Goal: Information Seeking & Learning: Check status

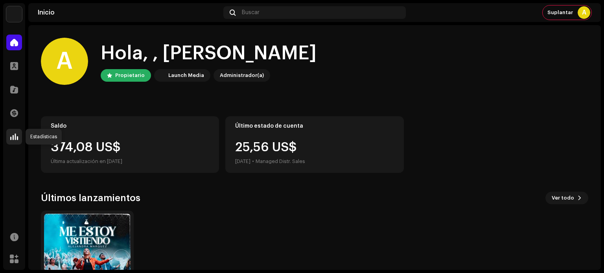
click at [16, 137] on span at bounding box center [14, 137] width 8 height 6
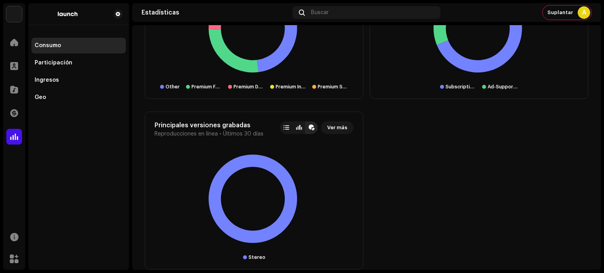
scroll to position [1081, 0]
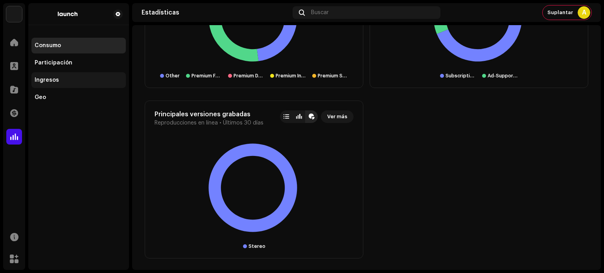
click at [57, 84] on div "Ingresos" at bounding box center [78, 80] width 94 height 16
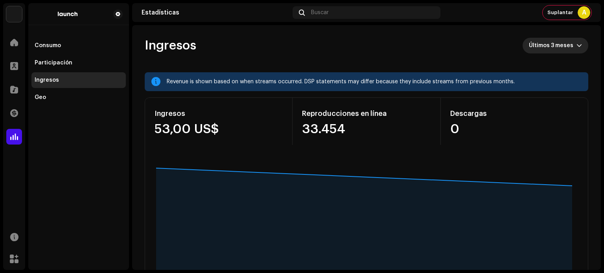
click at [540, 44] on span "Últimos 3 meses" at bounding box center [553, 46] width 48 height 16
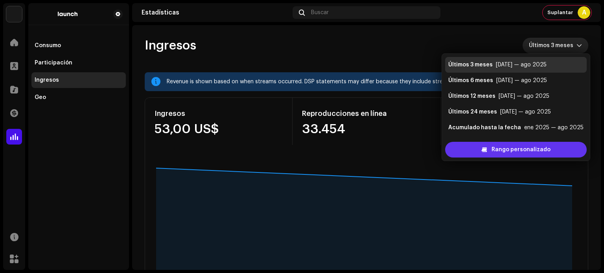
scroll to position [13, 0]
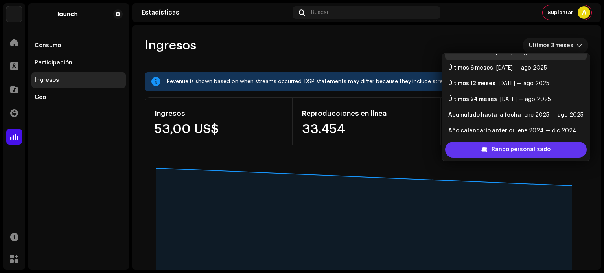
click at [498, 150] on span "Rango personalizado" at bounding box center [520, 150] width 59 height 16
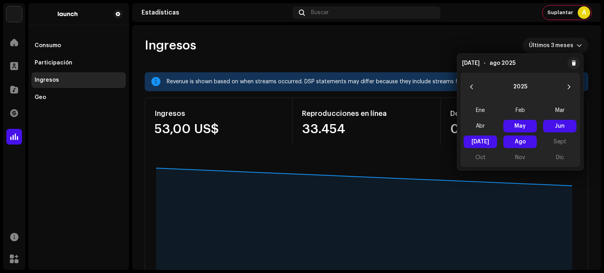
click at [459, 39] on div "Ingresos Últimos 3 meses" at bounding box center [366, 46] width 443 height 16
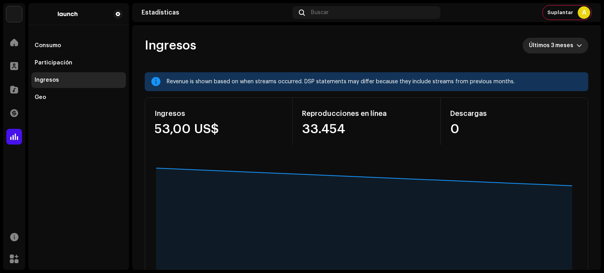
click at [538, 45] on span "Últimos 3 meses" at bounding box center [553, 46] width 48 height 16
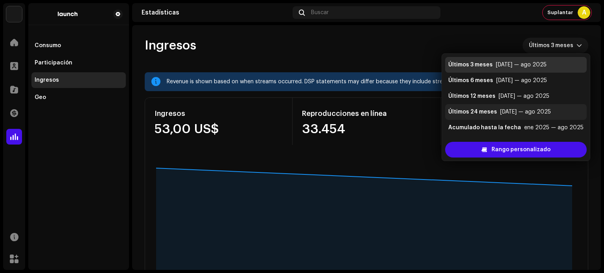
click at [501, 108] on div "[DATE] — ago 2025" at bounding box center [525, 112] width 51 height 8
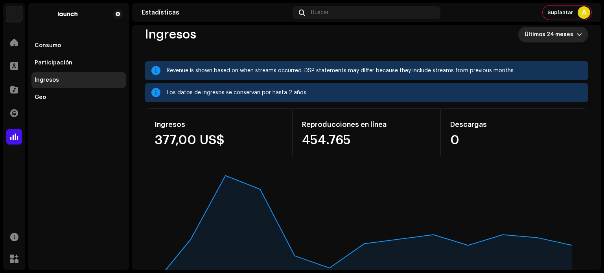
scroll to position [11, 0]
click at [565, 36] on span "Últimos 24 meses" at bounding box center [550, 35] width 52 height 16
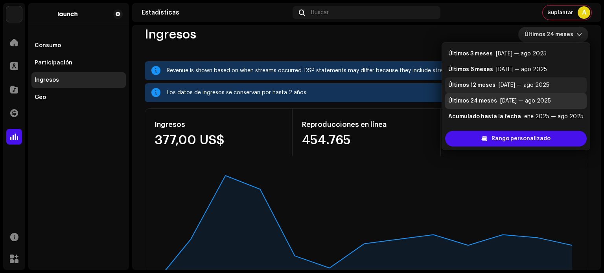
click at [525, 84] on div "[DATE] — ago 2025" at bounding box center [523, 85] width 51 height 8
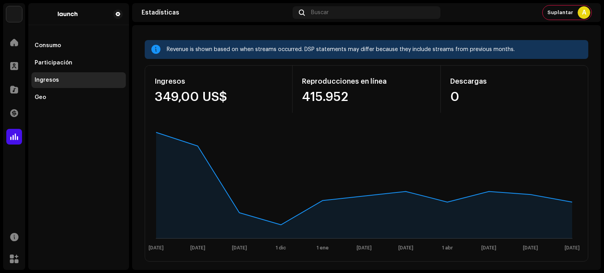
scroll to position [12, 0]
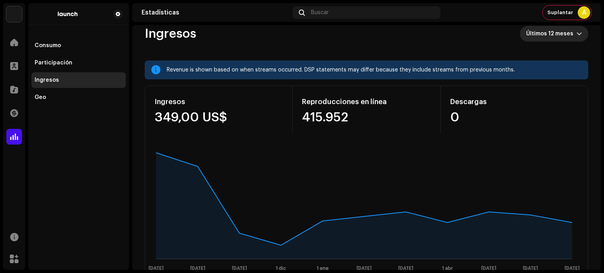
click at [576, 38] on div "dropdown trigger" at bounding box center [579, 34] width 6 height 16
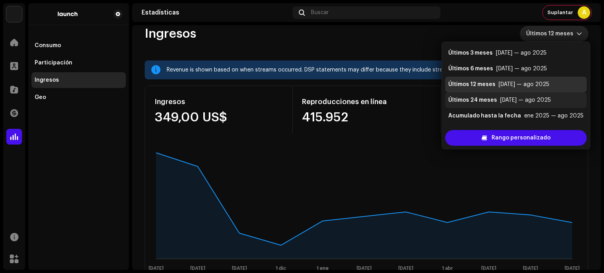
click at [495, 100] on div "Últimos 24 meses [DATE] — ago 2025" at bounding box center [515, 100] width 135 height 8
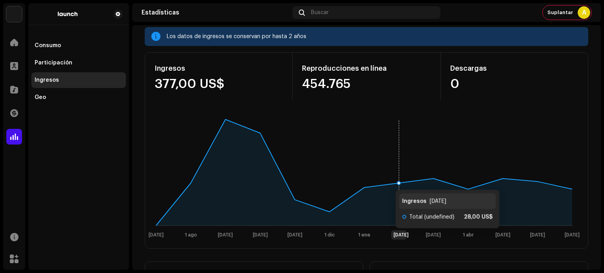
scroll to position [68, 0]
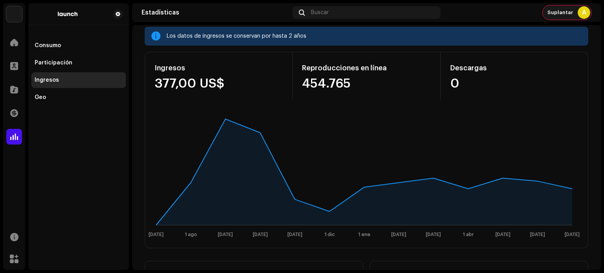
click at [566, 9] on span "Suplantar" at bounding box center [560, 12] width 26 height 6
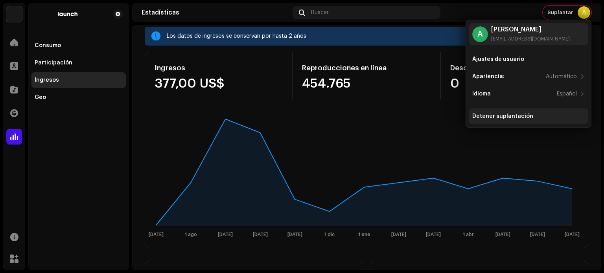
click at [507, 115] on div "Detener suplantación" at bounding box center [502, 116] width 61 height 6
